Goal: Register for event/course

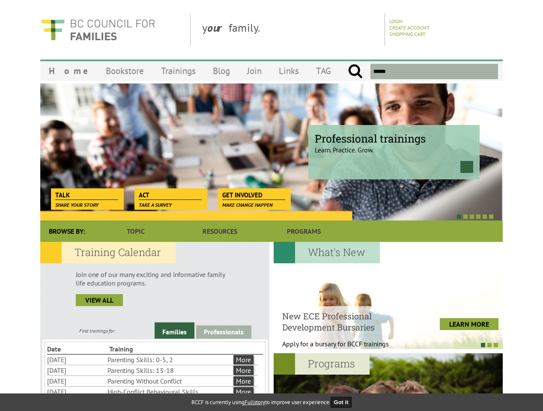
click at [272, 213] on div at bounding box center [262, 216] width 463 height 9
click at [262, 216] on div at bounding box center [262, 216] width 463 height 9
click at [174, 331] on link "Families" at bounding box center [175, 331] width 40 height 16
click at [224, 332] on link "Professionals" at bounding box center [223, 332] width 55 height 13
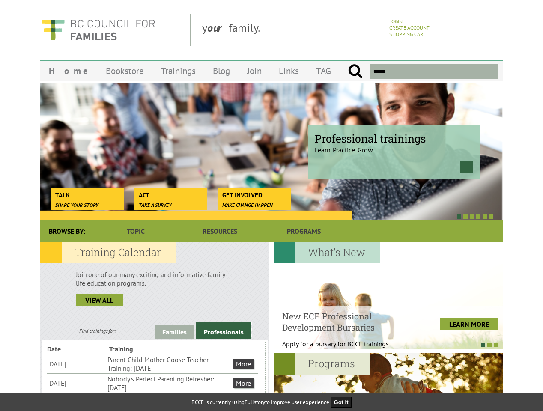
click at [153, 383] on li "Nobody's Perfect Parenting Refresher: [DATE]" at bounding box center [170, 383] width 124 height 19
click at [388, 296] on div at bounding box center [388, 295] width 229 height 107
click at [384, 345] on div at bounding box center [384, 345] width 229 height 9
click at [388, 382] on div at bounding box center [388, 407] width 229 height 107
click at [344, 402] on button "Got it" at bounding box center [341, 402] width 21 height 11
